Goal: Use online tool/utility

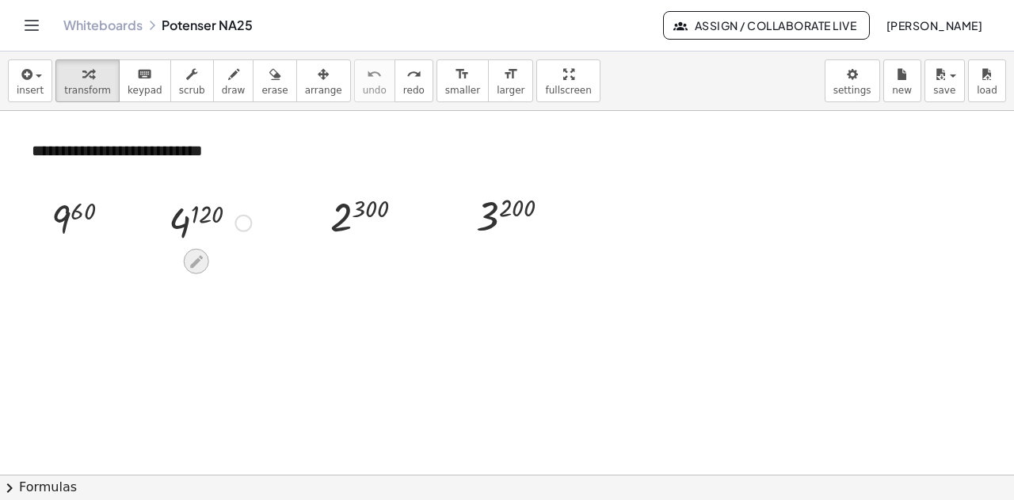
click at [198, 262] on icon at bounding box center [196, 262] width 17 height 17
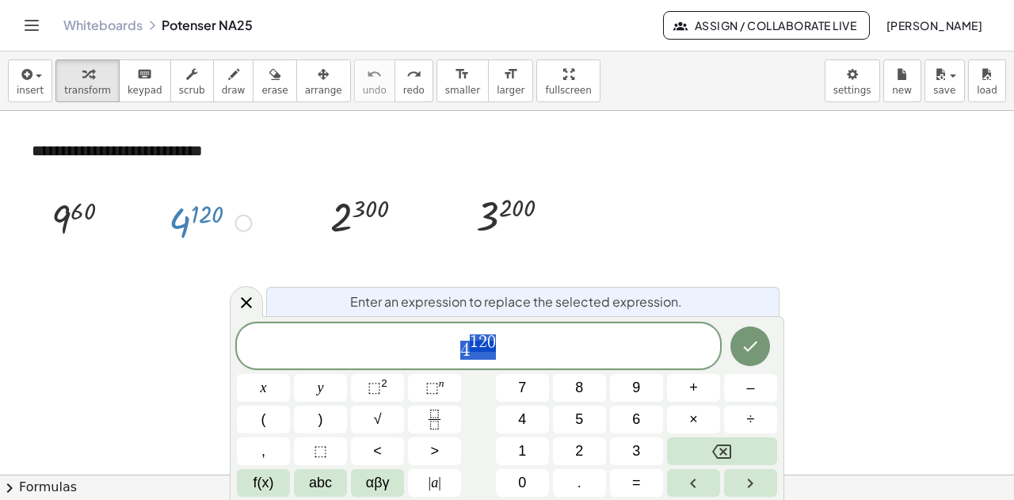
click at [533, 347] on span "4 1 2 0" at bounding box center [478, 347] width 483 height 29
click at [754, 356] on icon "Done" at bounding box center [750, 346] width 19 height 19
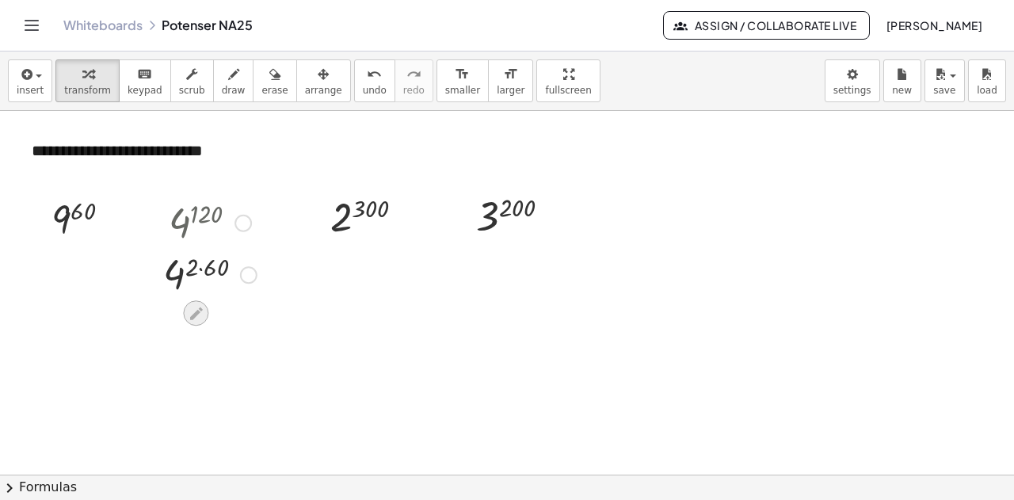
click at [189, 312] on icon at bounding box center [196, 313] width 17 height 17
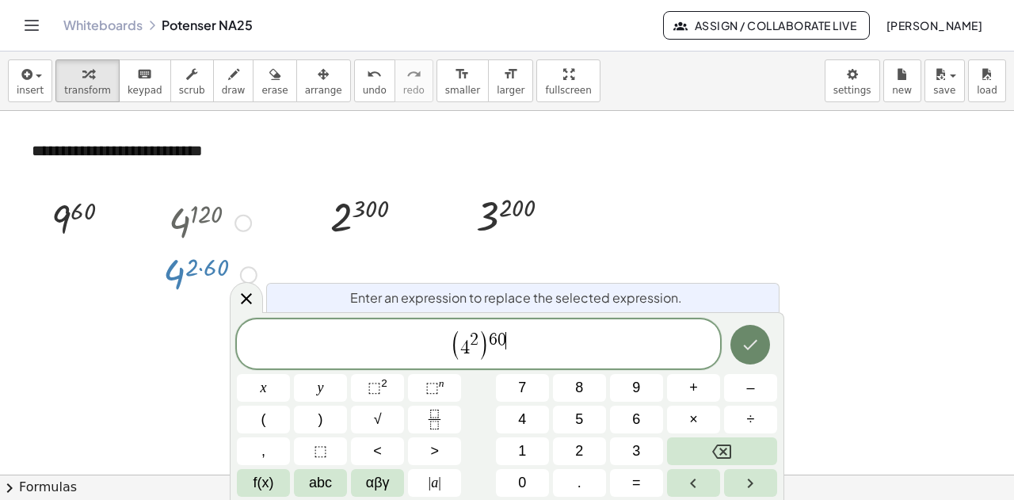
click at [746, 345] on icon "Done" at bounding box center [751, 344] width 14 height 10
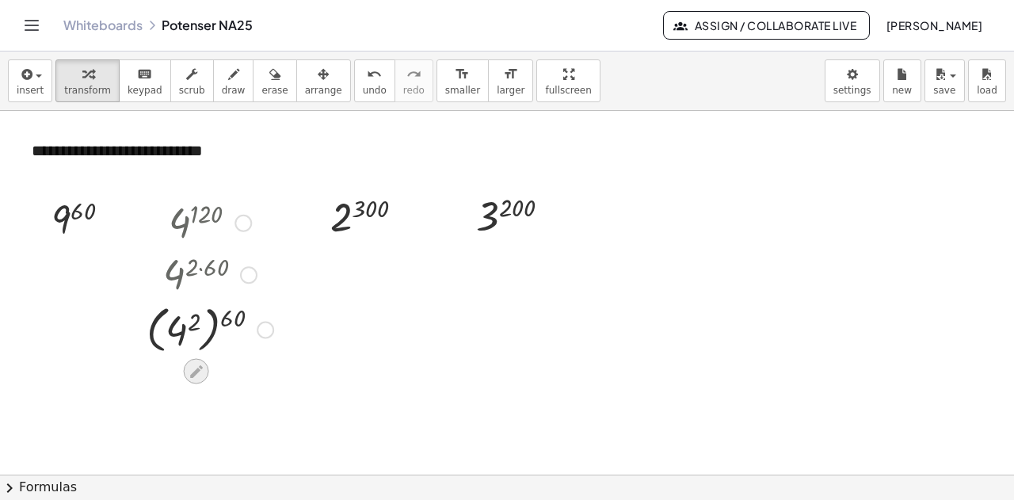
click at [203, 372] on icon at bounding box center [196, 371] width 17 height 17
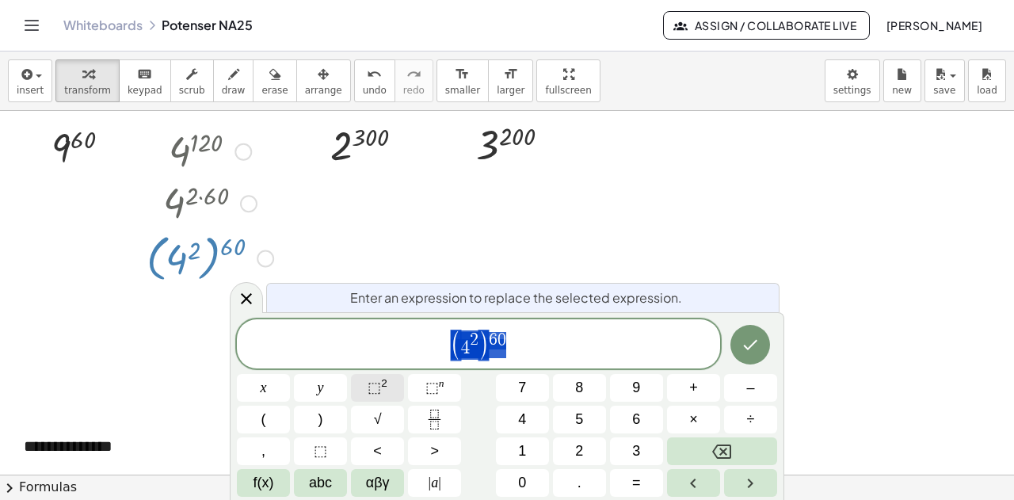
scroll to position [73, 0]
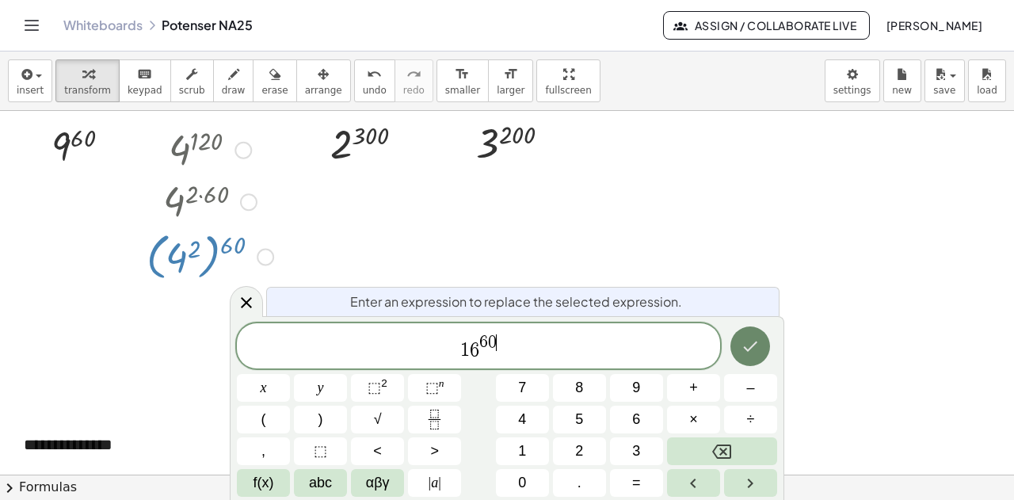
click at [748, 346] on icon "Done" at bounding box center [750, 346] width 19 height 19
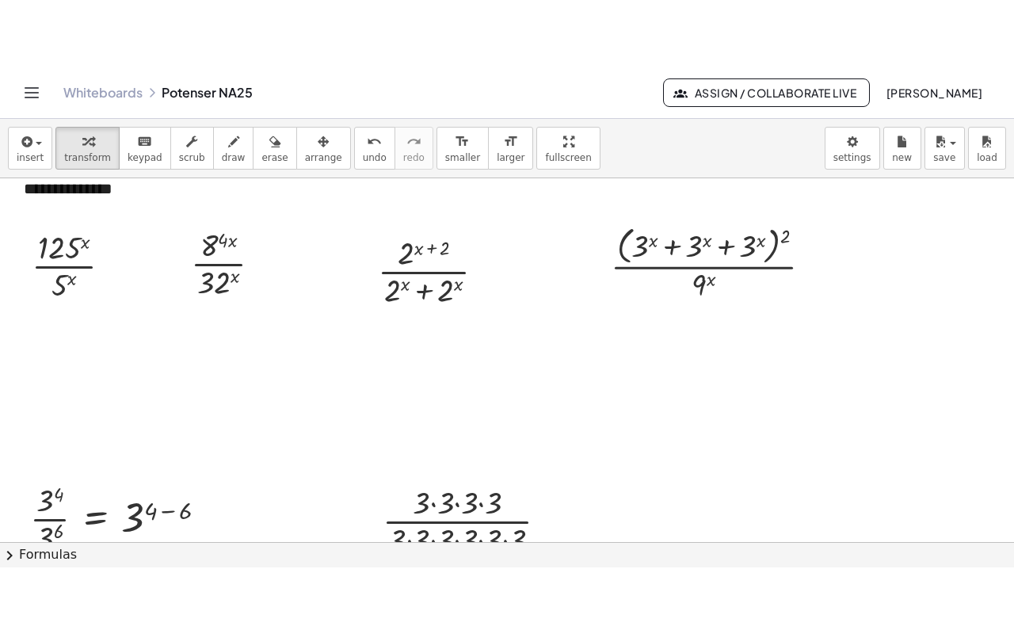
scroll to position [317, 0]
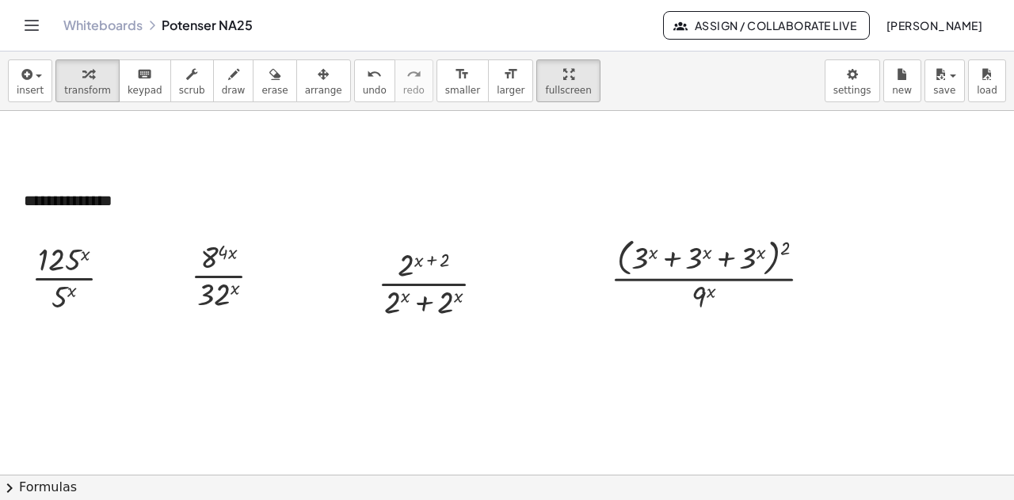
drag, startPoint x: 520, startPoint y: 86, endPoint x: 520, endPoint y: 182, distance: 95.9
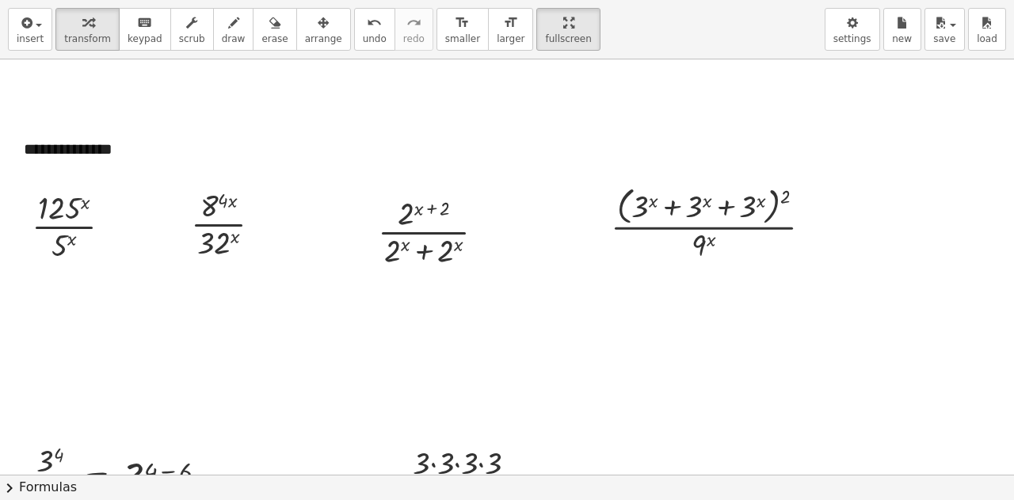
click at [520, 182] on div "**********" at bounding box center [507, 250] width 1014 height 500
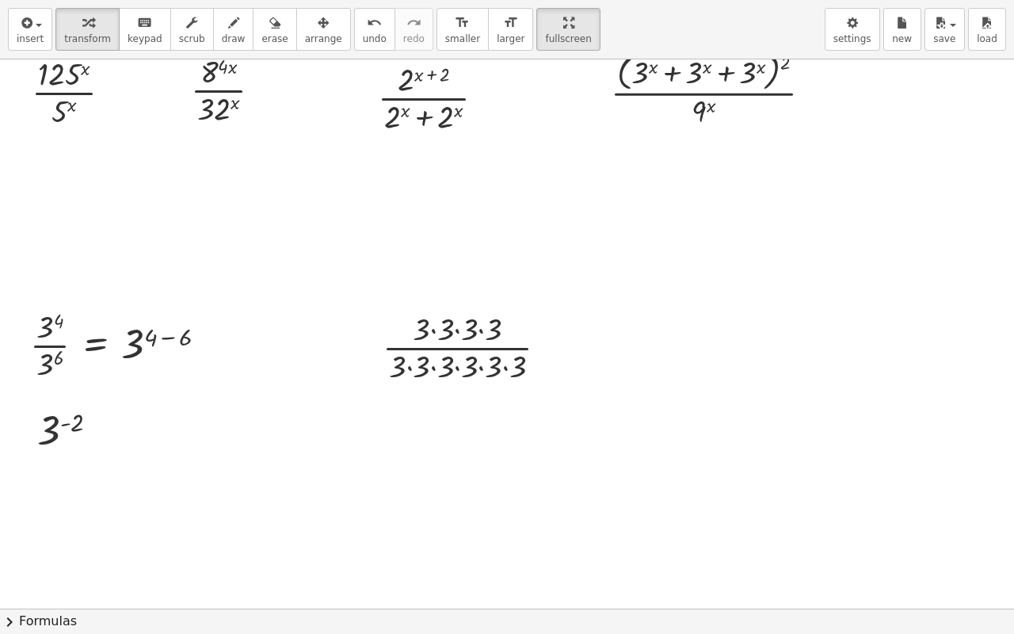
scroll to position [475, 0]
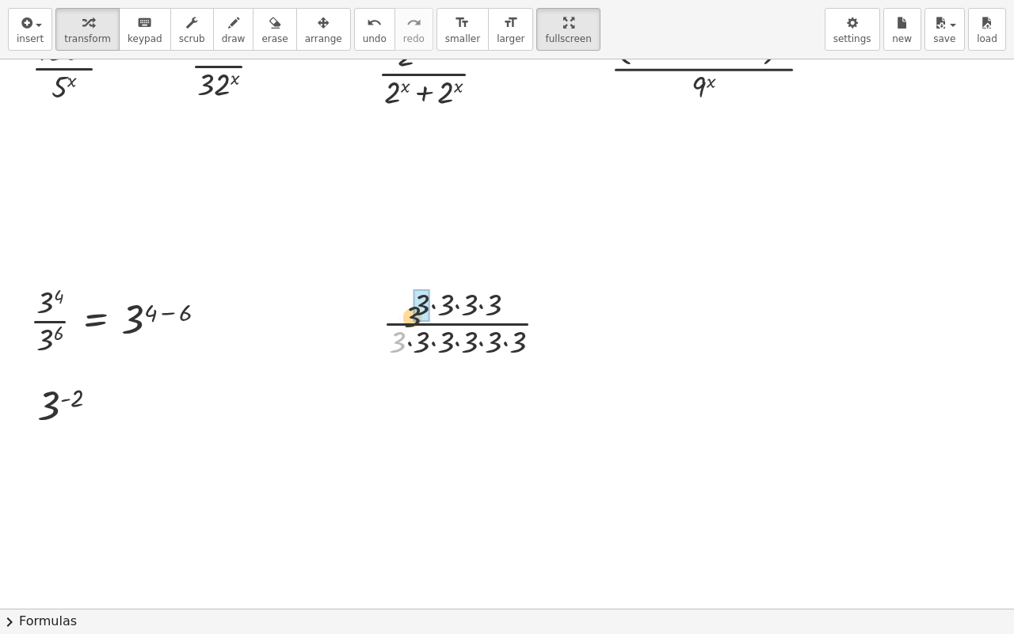
drag, startPoint x: 396, startPoint y: 351, endPoint x: 415, endPoint y: 318, distance: 37.6
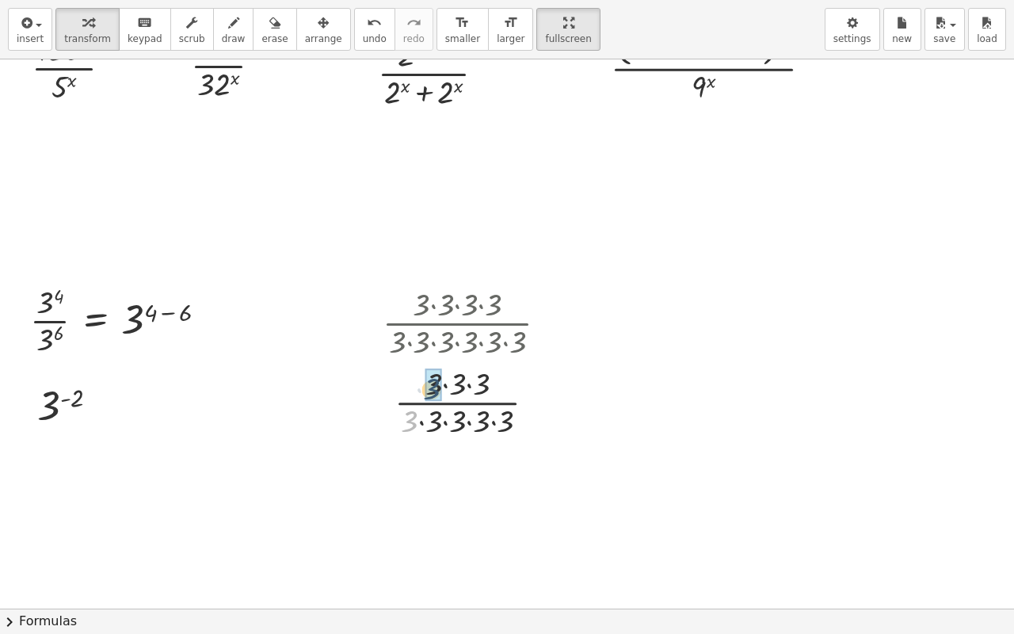
drag, startPoint x: 411, startPoint y: 424, endPoint x: 435, endPoint y: 391, distance: 40.2
drag, startPoint x: 423, startPoint y: 427, endPoint x: 447, endPoint y: 402, distance: 34.7
drag, startPoint x: 429, startPoint y: 431, endPoint x: 451, endPoint y: 401, distance: 36.9
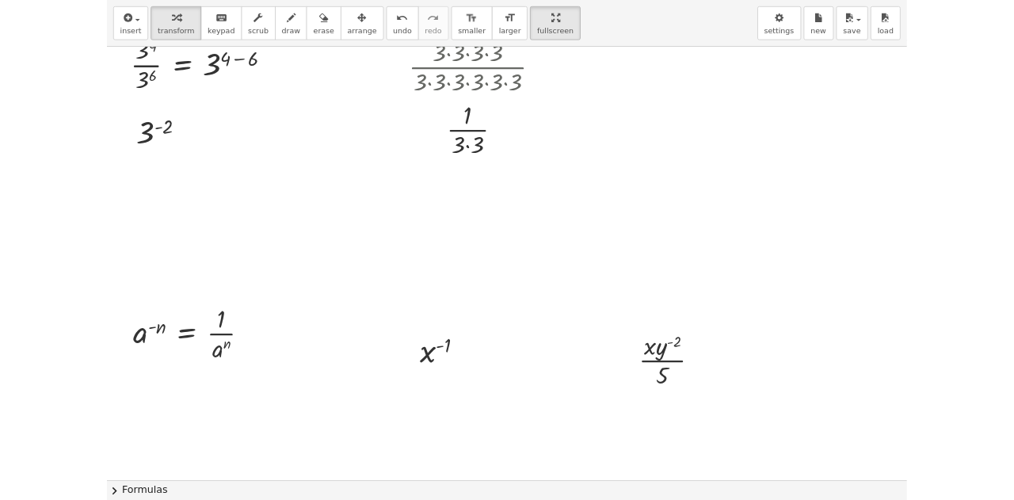
scroll to position [792, 0]
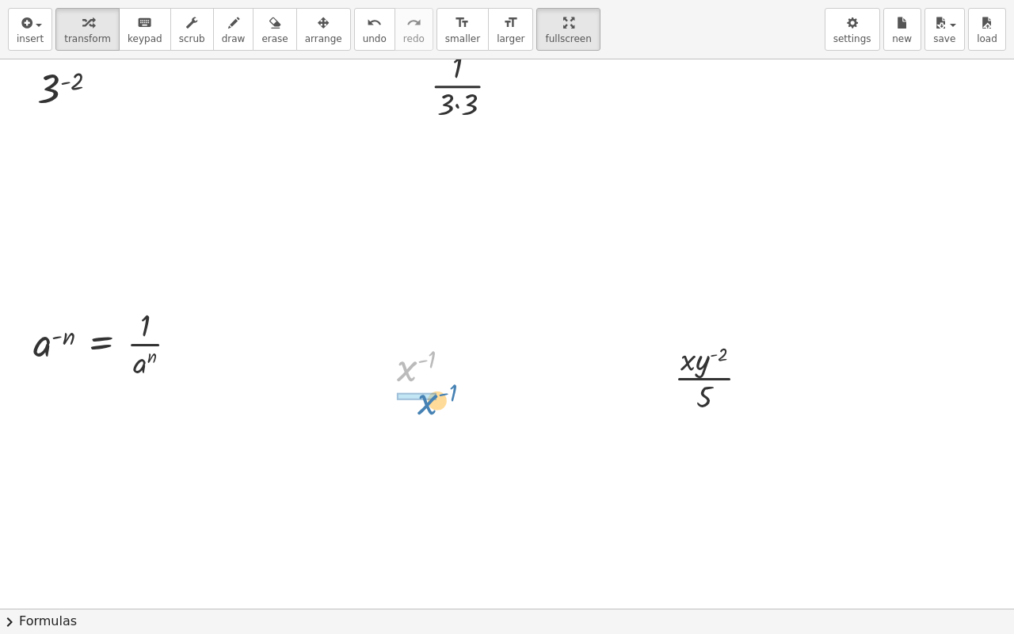
drag, startPoint x: 406, startPoint y: 376, endPoint x: 426, endPoint y: 410, distance: 39.8
click at [418, 361] on div at bounding box center [430, 366] width 83 height 52
click at [452, 370] on div at bounding box center [456, 367] width 17 height 17
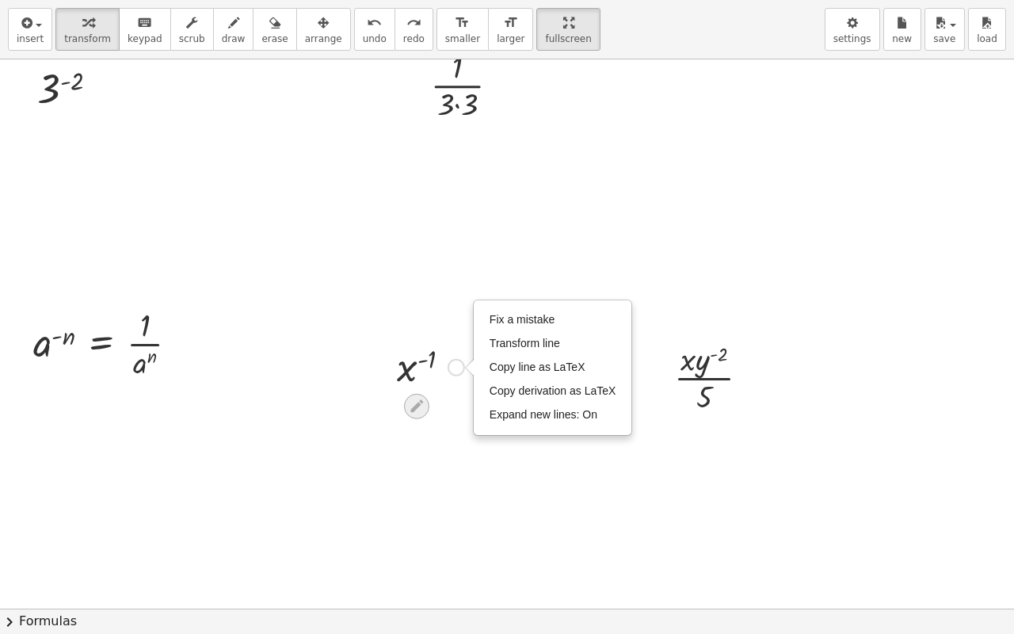
click at [421, 406] on icon at bounding box center [416, 406] width 17 height 17
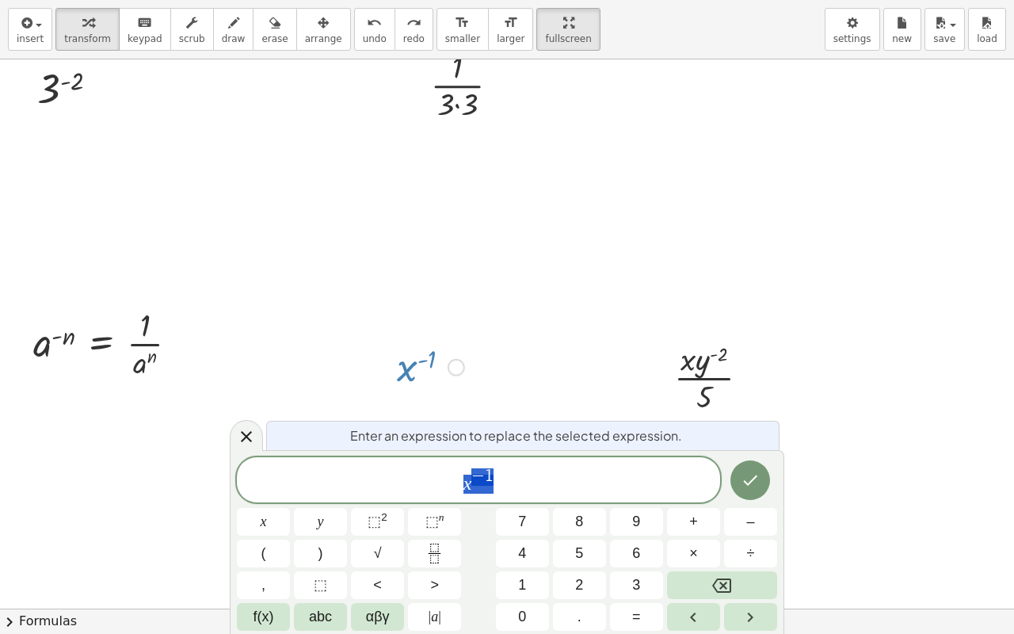
click at [513, 474] on span "x − 1" at bounding box center [478, 481] width 483 height 29
click at [751, 482] on icon "Done" at bounding box center [751, 480] width 14 height 10
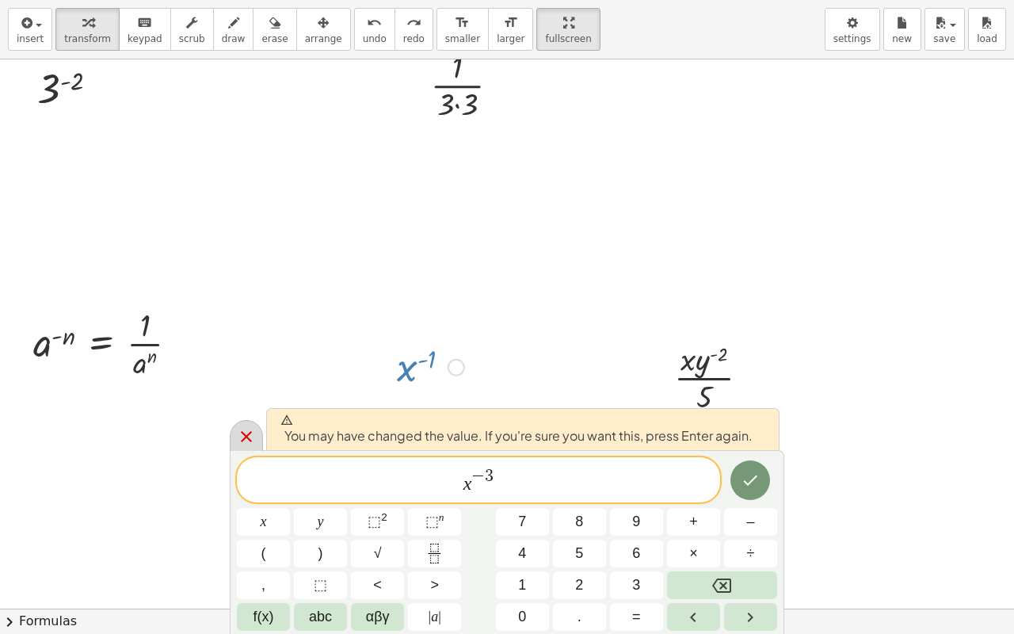
click at [249, 435] on icon at bounding box center [246, 436] width 19 height 19
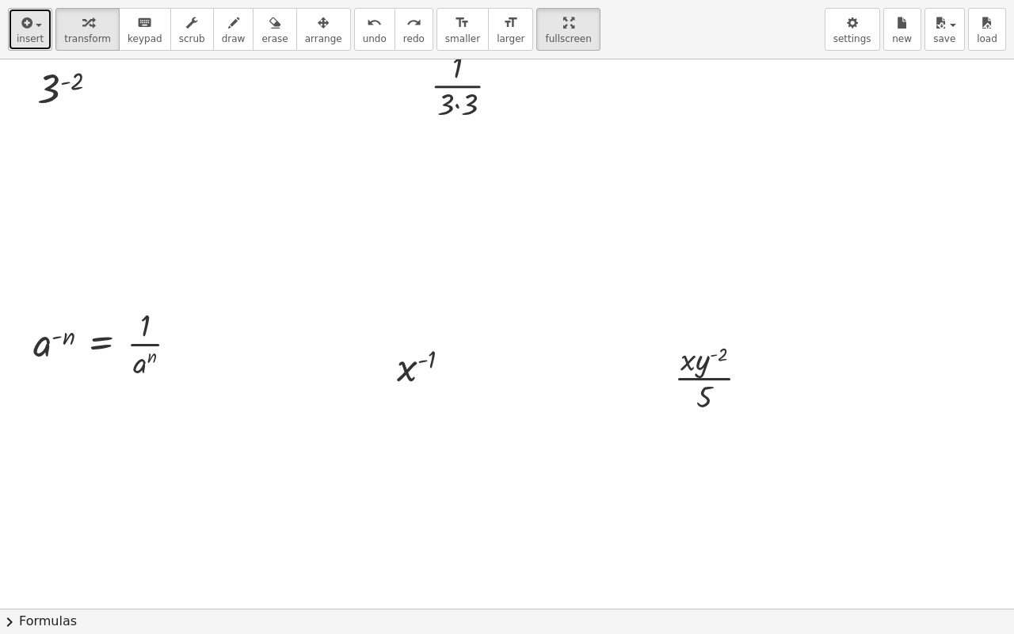
click at [21, 44] on span "insert" at bounding box center [30, 38] width 27 height 11
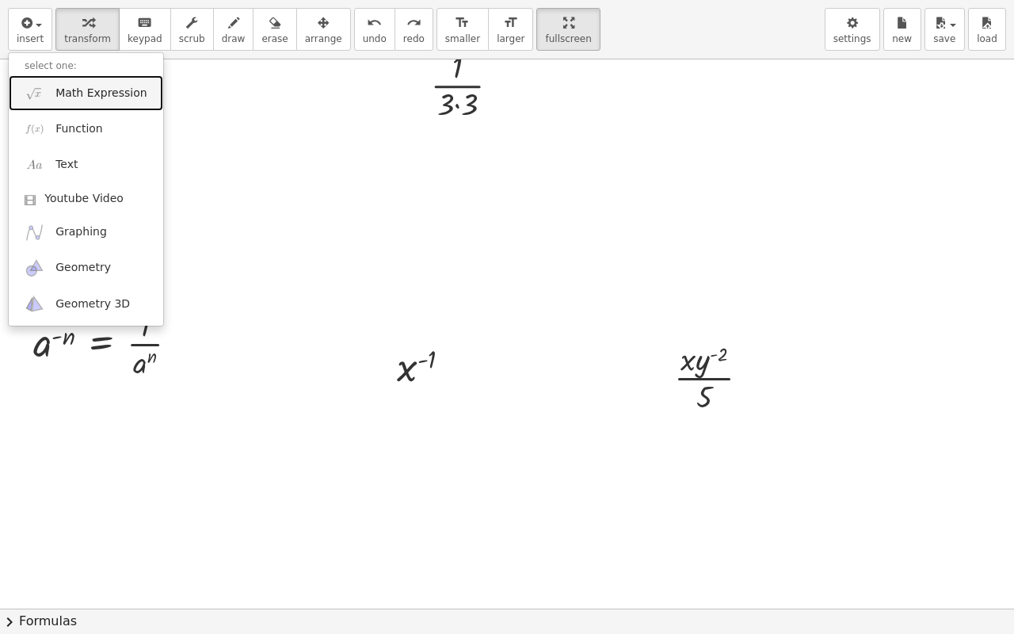
drag, startPoint x: 67, startPoint y: 93, endPoint x: 79, endPoint y: 90, distance: 12.3
click at [69, 93] on span "Math Expression" at bounding box center [100, 94] width 91 height 16
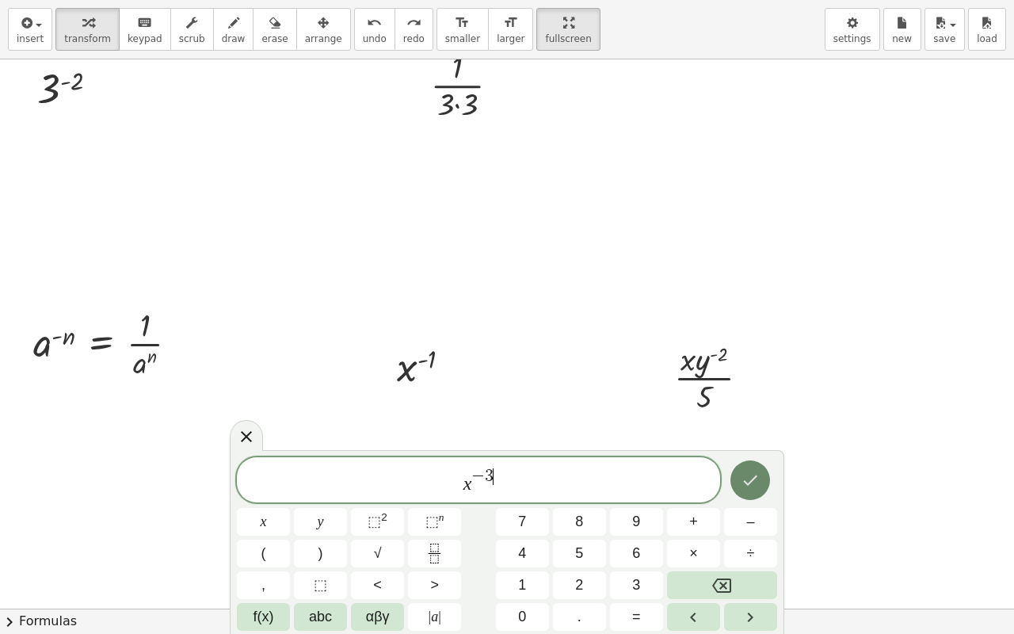
click at [753, 475] on icon "Done" at bounding box center [750, 480] width 19 height 19
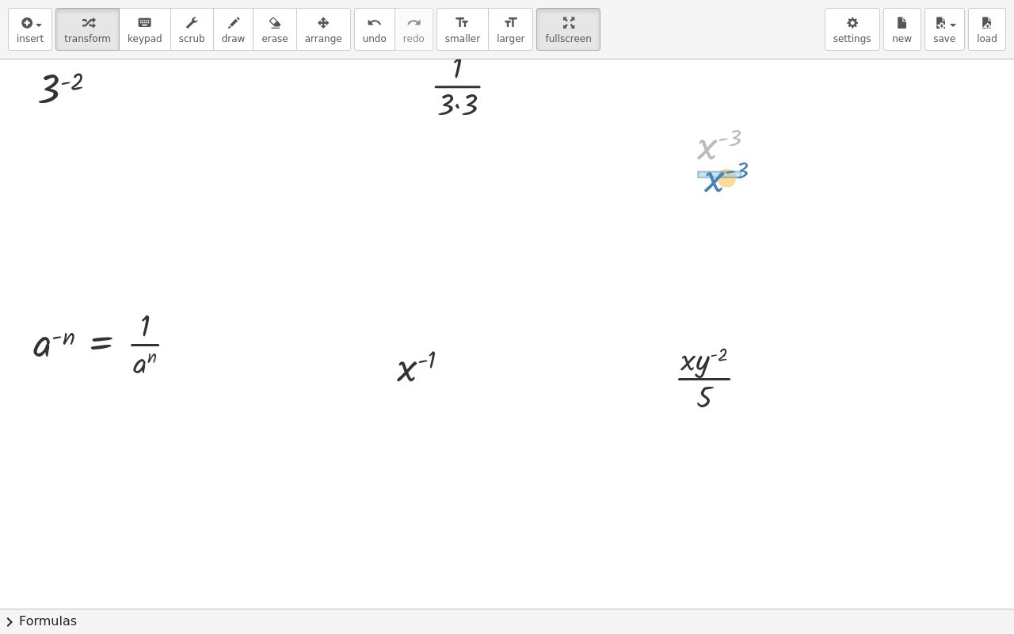
drag, startPoint x: 704, startPoint y: 155, endPoint x: 711, endPoint y: 188, distance: 33.3
click at [711, 188] on div "**********" at bounding box center [507, 179] width 1014 height 1824
drag, startPoint x: 702, startPoint y: 367, endPoint x: 685, endPoint y: 402, distance: 39.3
click at [685, 402] on div at bounding box center [718, 376] width 104 height 79
